Goal: Communication & Community: Answer question/provide support

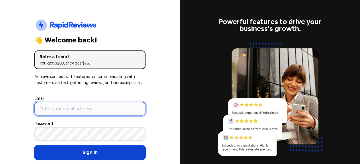
type input "[EMAIL_ADDRESS][DOMAIN_NAME]"
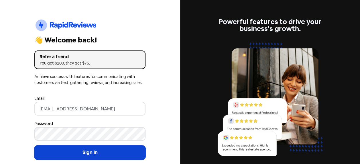
click at [84, 149] on button "Sign in" at bounding box center [89, 152] width 111 height 14
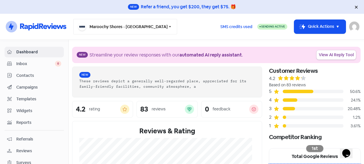
click at [148, 23] on button "Maroochy Shores - [GEOGRAPHIC_DATA]" at bounding box center [125, 26] width 104 height 15
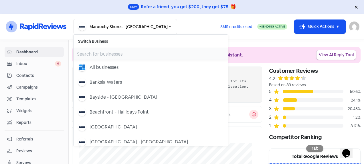
click at [117, 52] on input "text" at bounding box center [151, 53] width 155 height 11
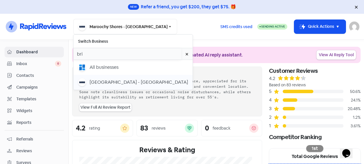
type input "bri"
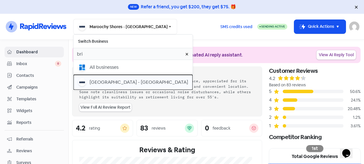
click at [131, 85] on div "[GEOGRAPHIC_DATA] - [GEOGRAPHIC_DATA]" at bounding box center [139, 82] width 99 height 7
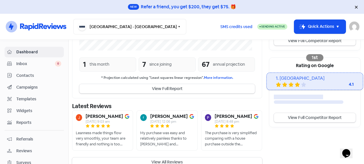
scroll to position [176, 0]
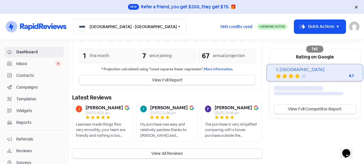
click at [161, 150] on button "View All Reviews" at bounding box center [167, 153] width 190 height 9
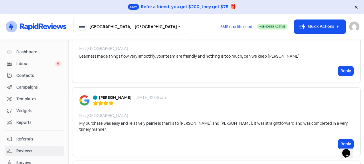
scroll to position [86, 0]
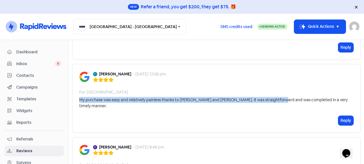
drag, startPoint x: 144, startPoint y: 105, endPoint x: 280, endPoint y: 105, distance: 135.8
click at [280, 105] on div "robyn znatnajs - 29 Jul 2025, 12:06 pm For: Bridge Street Resort My purchase wa…" at bounding box center [216, 98] width 289 height 68
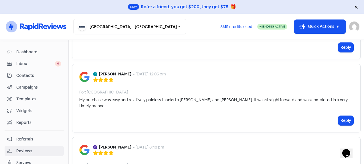
click at [265, 119] on div "robyn znatnajs - 29 Jul 2025, 12:06 pm For: Bridge Street Resort My purchase wa…" at bounding box center [216, 98] width 289 height 68
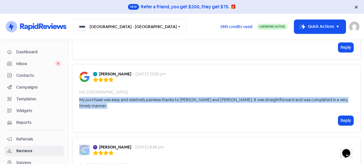
drag, startPoint x: 80, startPoint y: 99, endPoint x: 347, endPoint y: 107, distance: 267.0
click at [347, 107] on div "robyn znatnajs - 29 Jul 2025, 12:06 pm For: Bridge Street Resort My purchase wa…" at bounding box center [216, 98] width 289 height 68
copy div "My purchase was easy and relatively painless thanks to Fiona and Jayme. It was …"
drag, startPoint x: 342, startPoint y: 112, endPoint x: 316, endPoint y: 103, distance: 27.5
click at [342, 116] on button "Reply" at bounding box center [346, 120] width 15 height 9
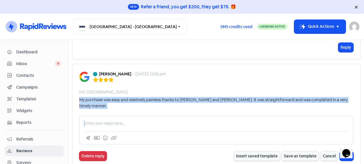
click at [105, 116] on div at bounding box center [216, 130] width 274 height 29
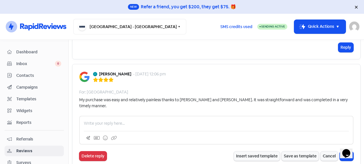
click at [103, 120] on p at bounding box center [216, 123] width 265 height 6
paste div
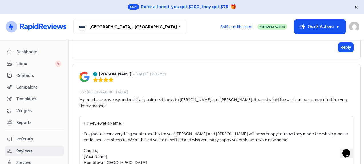
click at [122, 120] on p "Hi [Reviewer’s Name]," at bounding box center [216, 123] width 265 height 6
drag, startPoint x: 107, startPoint y: 150, endPoint x: 76, endPoint y: 150, distance: 31.5
click at [76, 150] on div "robyn znatnajs - 29 Jul 2025, 12:06 pm For: Bridge Street Resort My purchase wa…" at bounding box center [216, 135] width 289 height 143
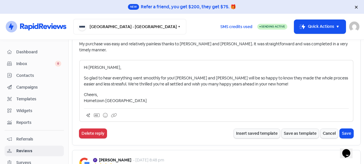
scroll to position [143, 0]
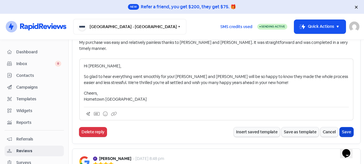
click at [343, 127] on button "Save" at bounding box center [347, 131] width 14 height 9
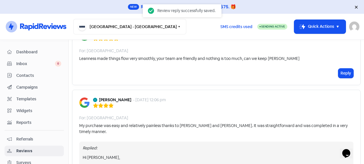
scroll to position [57, 0]
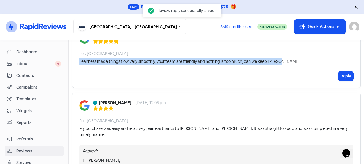
drag, startPoint x: 284, startPoint y: 62, endPoint x: 75, endPoint y: 61, distance: 208.5
click at [75, 61] on div "Jackie Langley - 3 Sep 2025, 9:03 am For: Bridge Street Resort Leanness made th…" at bounding box center [216, 56] width 289 height 62
copy div "Leanness made things flow very smoothly, your team are friendly and nothing is …"
drag, startPoint x: 343, startPoint y: 74, endPoint x: 335, endPoint y: 76, distance: 8.0
click at [343, 74] on button "Reply" at bounding box center [346, 75] width 15 height 9
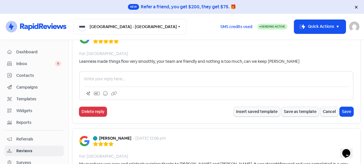
click at [111, 80] on p at bounding box center [216, 79] width 265 height 6
paste div
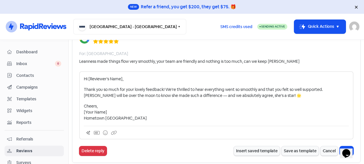
click at [123, 78] on p "Hi [Reviewer’s Name]," at bounding box center [216, 79] width 265 height 6
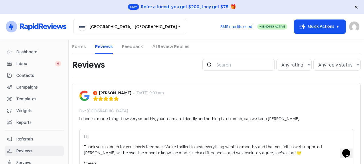
scroll to position [29, 0]
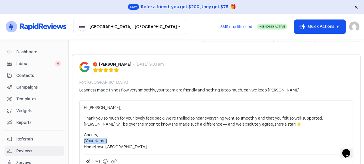
drag, startPoint x: 109, startPoint y: 139, endPoint x: 77, endPoint y: 139, distance: 32.1
click at [77, 139] on div "Jackie Langley - 3 Sep 2025, 9:03 am For: Bridge Street Resort Leanness made th…" at bounding box center [216, 122] width 289 height 137
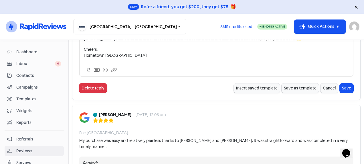
scroll to position [115, 0]
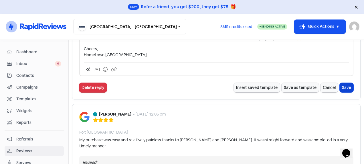
click at [341, 84] on button "Save" at bounding box center [347, 87] width 14 height 9
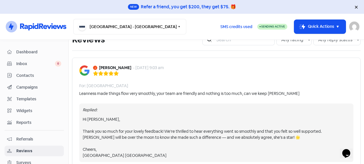
scroll to position [54, 0]
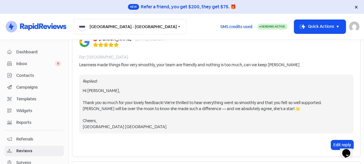
drag, startPoint x: 320, startPoint y: 128, endPoint x: 322, endPoint y: 131, distance: 3.3
click at [320, 128] on div "Hi Jackie, Thank you so much for your lovely feedback! We’re thrilled to hear e…" at bounding box center [217, 109] width 268 height 42
click at [331, 144] on button "Edit reply" at bounding box center [342, 144] width 22 height 9
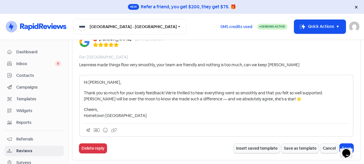
click at [328, 94] on p "Thank you so much for your lovely feedback! We’re thrilled to hear everything w…" at bounding box center [216, 96] width 265 height 12
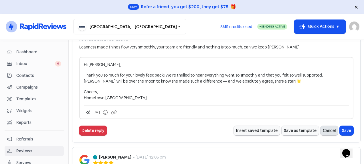
scroll to position [82, 0]
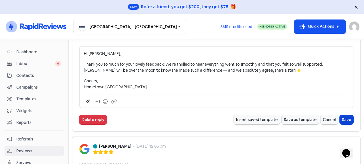
click at [341, 117] on button "Save" at bounding box center [347, 119] width 14 height 9
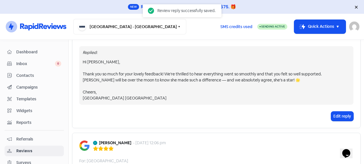
scroll to position [79, 0]
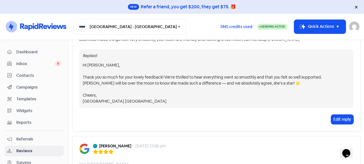
click at [131, 26] on button "[GEOGRAPHIC_DATA] - [GEOGRAPHIC_DATA]" at bounding box center [129, 26] width 113 height 15
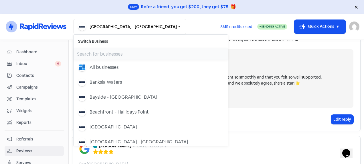
click at [91, 54] on input "text" at bounding box center [151, 53] width 155 height 11
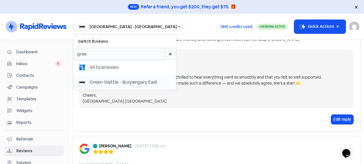
type input "gree"
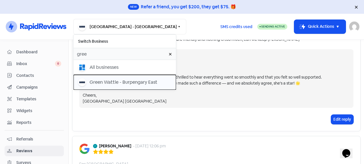
click at [116, 81] on div "Green Wattle - Burpengary East" at bounding box center [124, 82] width 68 height 7
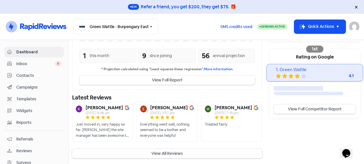
drag, startPoint x: 169, startPoint y: 152, endPoint x: 155, endPoint y: 85, distance: 68.4
click at [169, 152] on button "View All Reviews" at bounding box center [167, 153] width 190 height 9
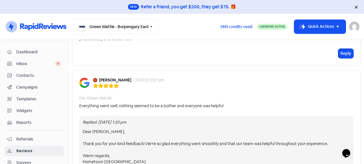
scroll to position [29, 0]
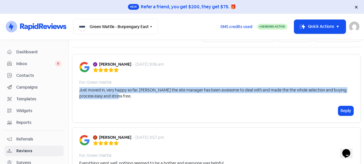
drag, startPoint x: 115, startPoint y: 97, endPoint x: 78, endPoint y: 89, distance: 38.1
click at [78, 89] on div "Keith Middleton - 3 Sep 2025, 9:06 am For: Green Wattle Just moved in, very hap…" at bounding box center [216, 88] width 289 height 68
copy div "Just moved in, very happy so far. Ellen the site manager has been awesome to de…"
click at [339, 109] on button "Reply" at bounding box center [346, 110] width 15 height 9
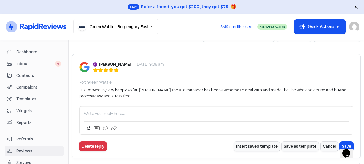
click at [97, 114] on p at bounding box center [216, 114] width 265 height 6
paste div
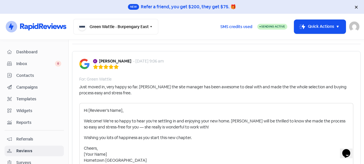
click at [123, 111] on p "Hi [Reviewer’s Name]," at bounding box center [216, 110] width 265 height 6
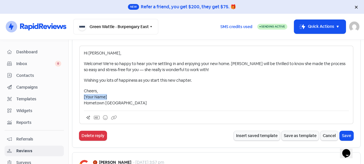
drag, startPoint x: 102, startPoint y: 96, endPoint x: 67, endPoint y: 97, distance: 35.5
click at [67, 97] on div "Dashboard Inbox 0 Contacts Campaigns Templates Widgets Reports Referrals Review…" at bounding box center [182, 102] width 364 height 124
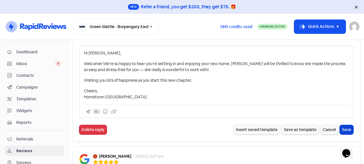
click at [343, 128] on button "Save" at bounding box center [347, 129] width 14 height 9
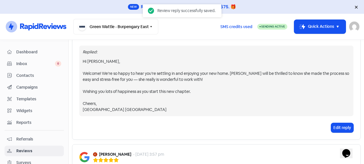
scroll to position [87, 0]
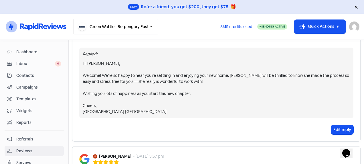
click at [122, 26] on button "Green Wattle - Burpengary East" at bounding box center [115, 26] width 85 height 15
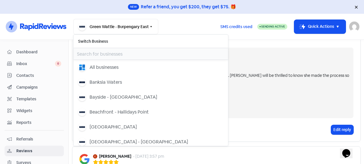
click at [110, 53] on input "text" at bounding box center [151, 53] width 155 height 11
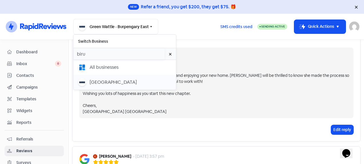
type input "biru"
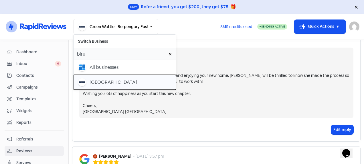
click at [102, 82] on div "[GEOGRAPHIC_DATA]" at bounding box center [113, 82] width 47 height 7
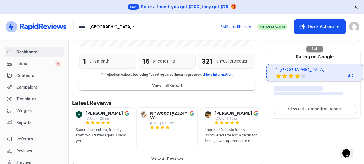
scroll to position [182, 0]
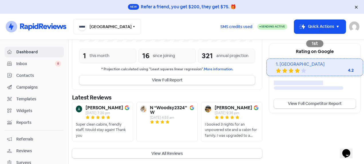
click at [161, 150] on button "View All Reviews" at bounding box center [167, 153] width 190 height 9
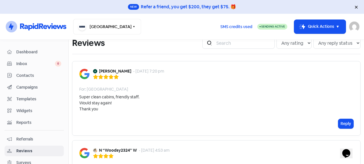
scroll to position [57, 0]
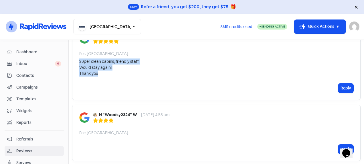
drag, startPoint x: 96, startPoint y: 72, endPoint x: 78, endPoint y: 61, distance: 21.3
click at [78, 61] on div "[PERSON_NAME] - [DATE] 7:20 pm For: [GEOGRAPHIC_DATA] Super clean cabins, frien…" at bounding box center [216, 62] width 289 height 74
copy div "Super clean cabins, friendly staff. Would stay again! Thank you"
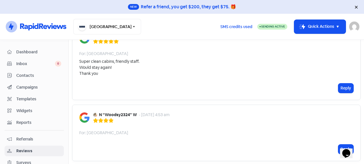
click at [156, 82] on div "[PERSON_NAME] - [DATE] 7:20 pm For: [GEOGRAPHIC_DATA] Super clean cabins, frien…" at bounding box center [216, 62] width 289 height 74
drag, startPoint x: 345, startPoint y: 86, endPoint x: 223, endPoint y: 82, distance: 121.5
click at [345, 86] on button "Reply" at bounding box center [346, 87] width 15 height 9
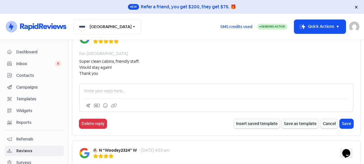
click at [140, 89] on p at bounding box center [216, 91] width 265 height 6
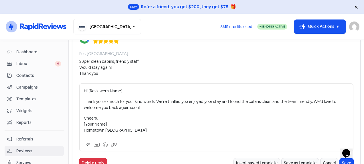
scroll to position [29, 0]
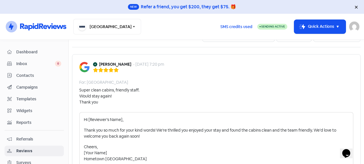
click at [122, 120] on p "Hi [Reviewer’s Name]," at bounding box center [216, 120] width 265 height 6
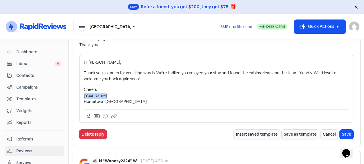
drag, startPoint x: 112, startPoint y: 98, endPoint x: 75, endPoint y: 95, distance: 36.8
click at [75, 95] on div "[PERSON_NAME] - [DATE] 7:20 pm For: [GEOGRAPHIC_DATA] Super clean cabins, frien…" at bounding box center [216, 71] width 289 height 149
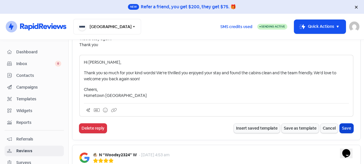
click at [344, 125] on button "Save" at bounding box center [347, 127] width 14 height 9
